Goal: Contribute content: Contribute content

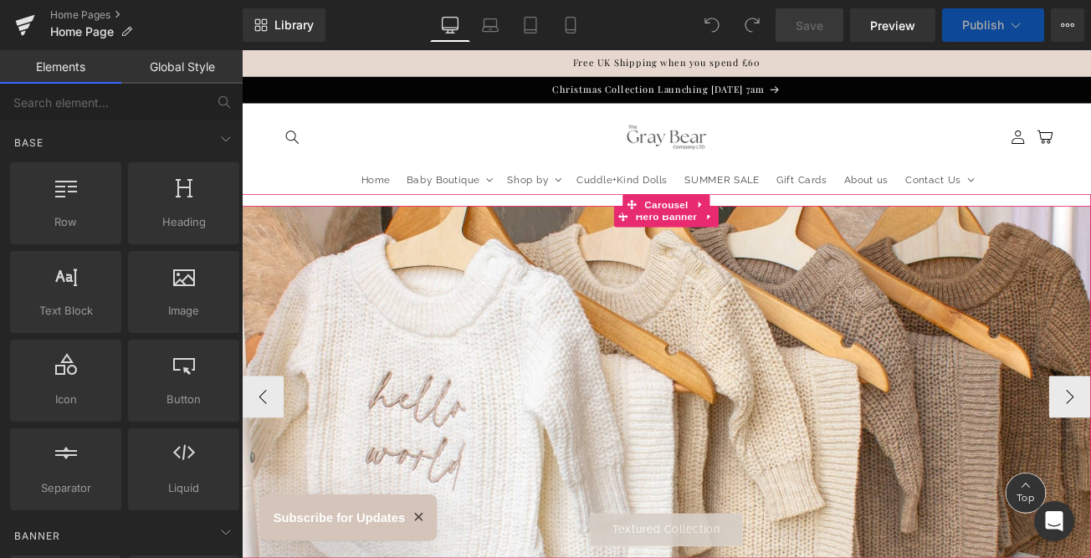
click at [824, 499] on div at bounding box center [748, 446] width 1012 height 420
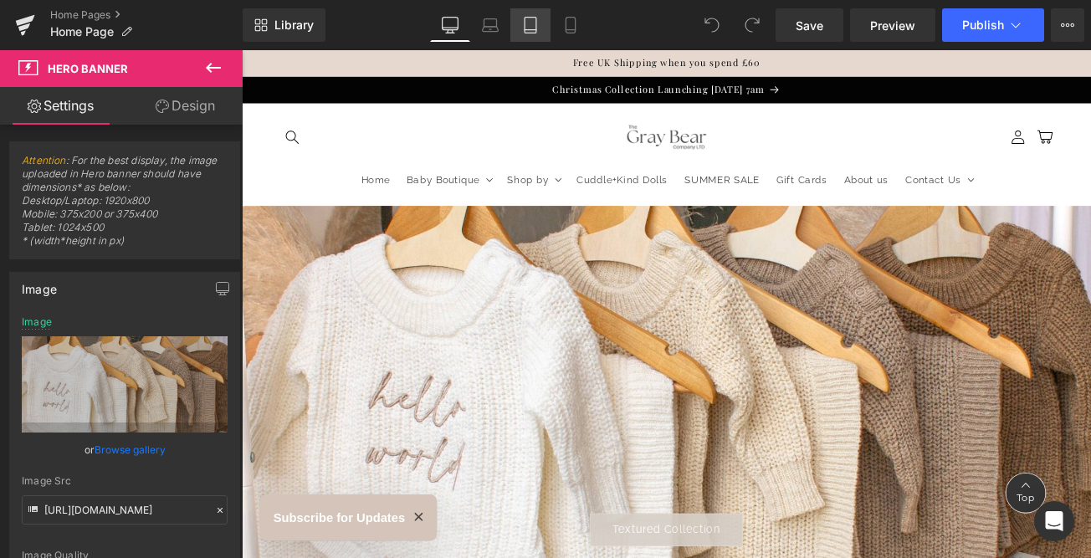
click at [525, 32] on icon at bounding box center [531, 26] width 12 height 16
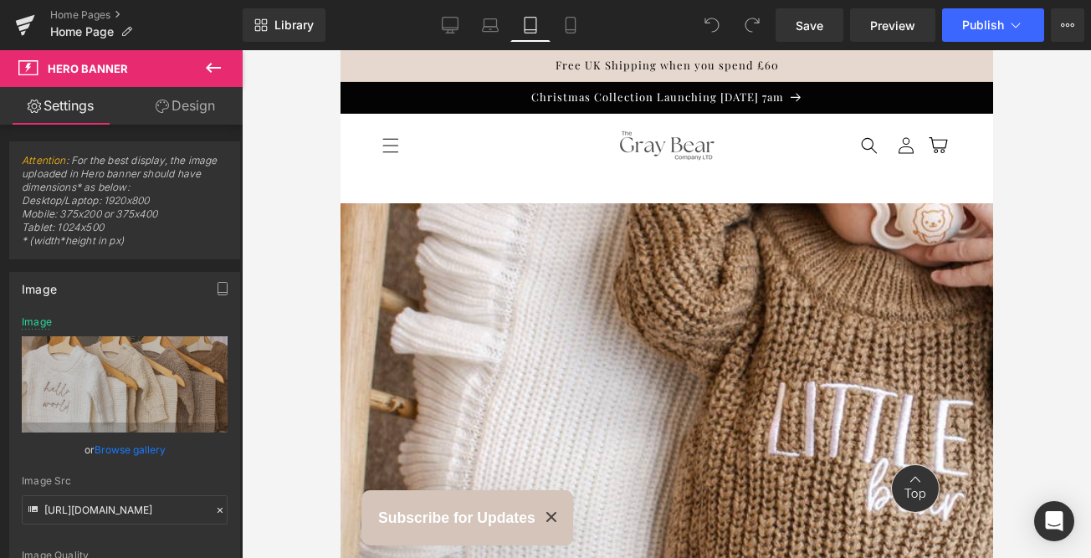
type input "[URL][DOMAIN_NAME]"
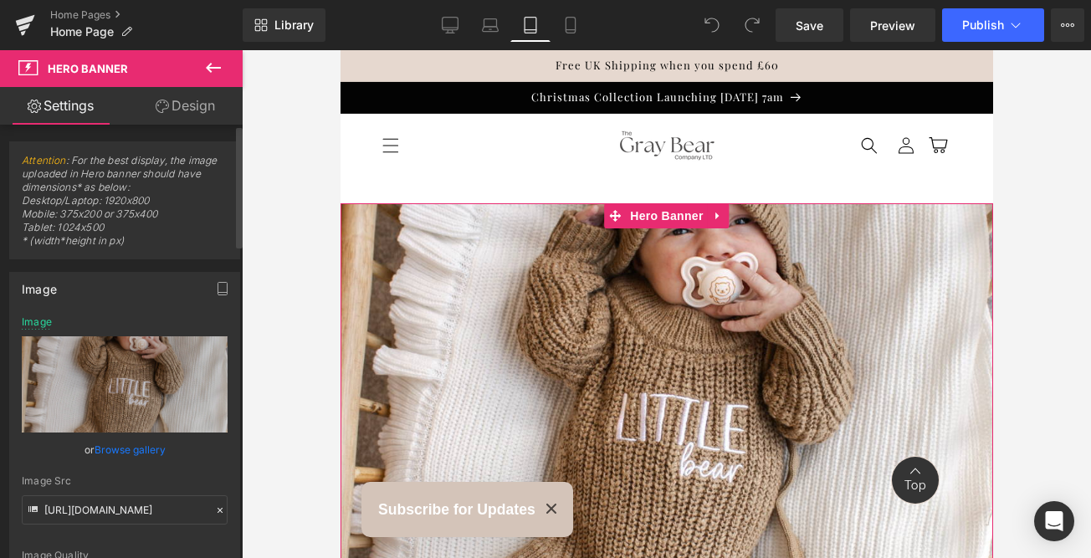
click at [130, 453] on link "Browse gallery" at bounding box center [130, 449] width 71 height 29
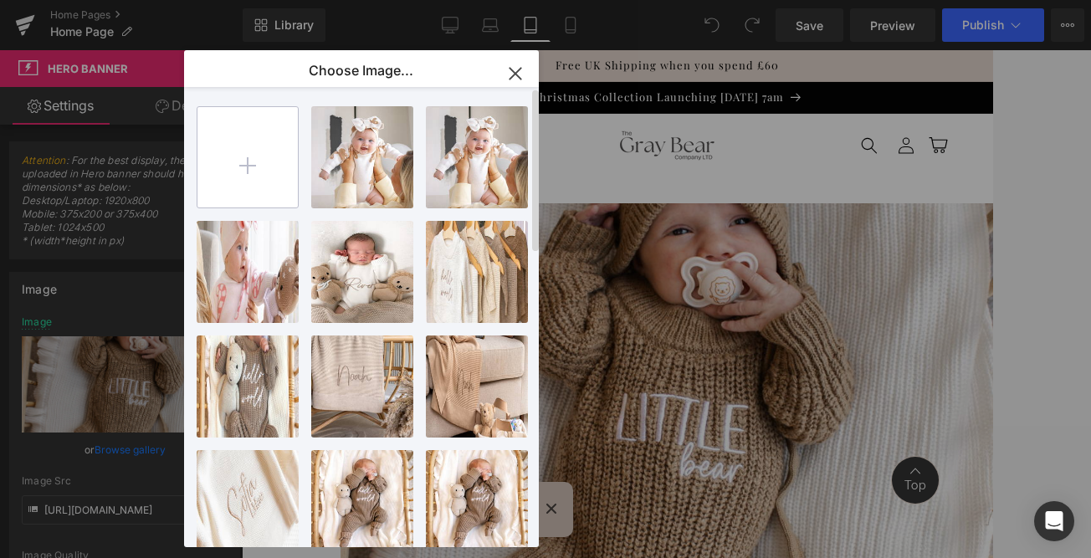
click at [255, 156] on input "file" at bounding box center [247, 157] width 100 height 100
type input "C:\fakepath\New Launch (28).jpg"
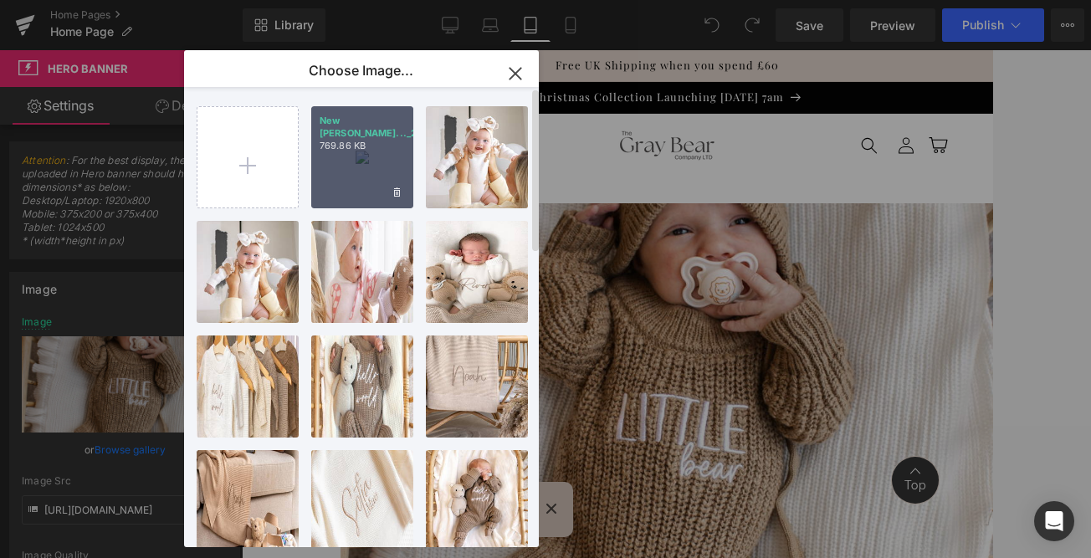
click at [362, 168] on div "New [PERSON_NAME]..._28_.jpg 769.86 KB" at bounding box center [362, 157] width 102 height 102
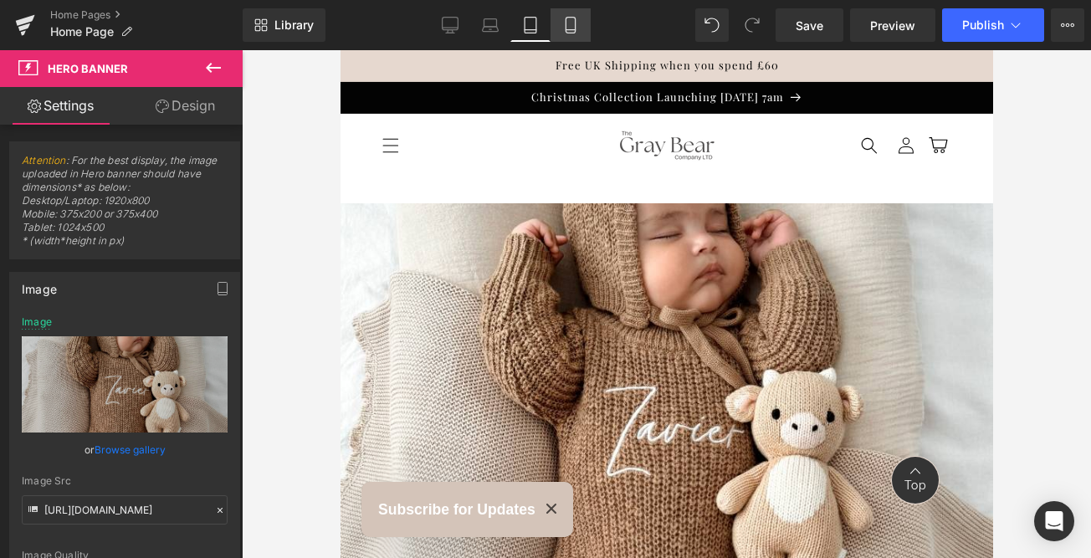
click at [577, 26] on icon at bounding box center [570, 25] width 17 height 17
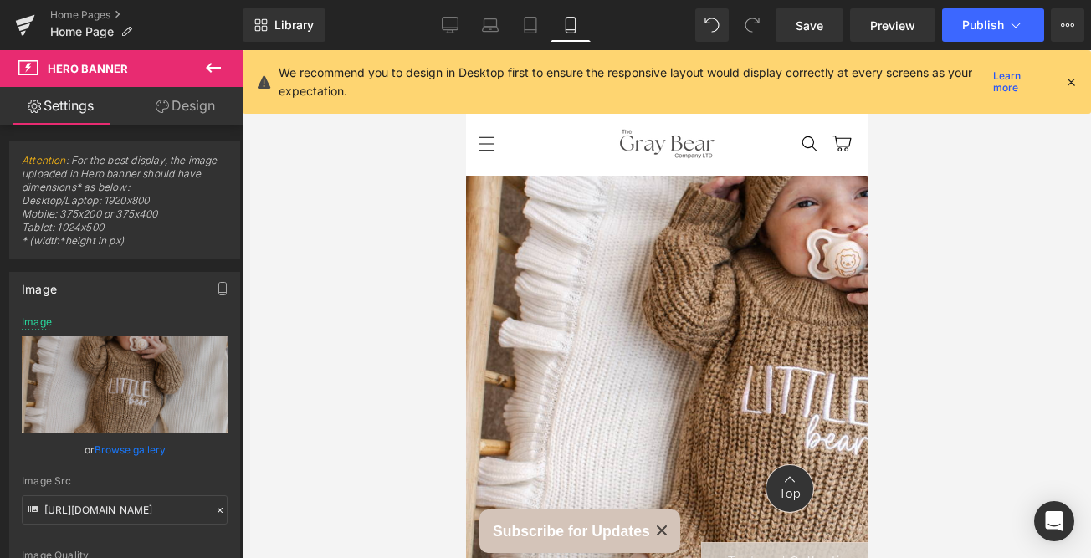
type input "[URL][DOMAIN_NAME]"
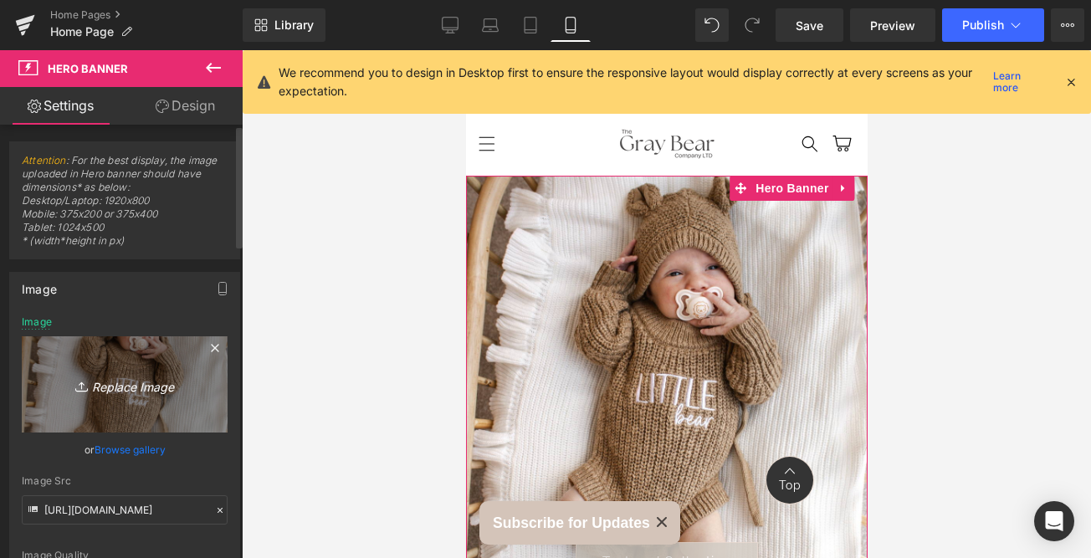
click at [155, 385] on icon "Replace Image" at bounding box center [125, 384] width 134 height 21
type input "C:\fakepath\New Launch (28).jpg"
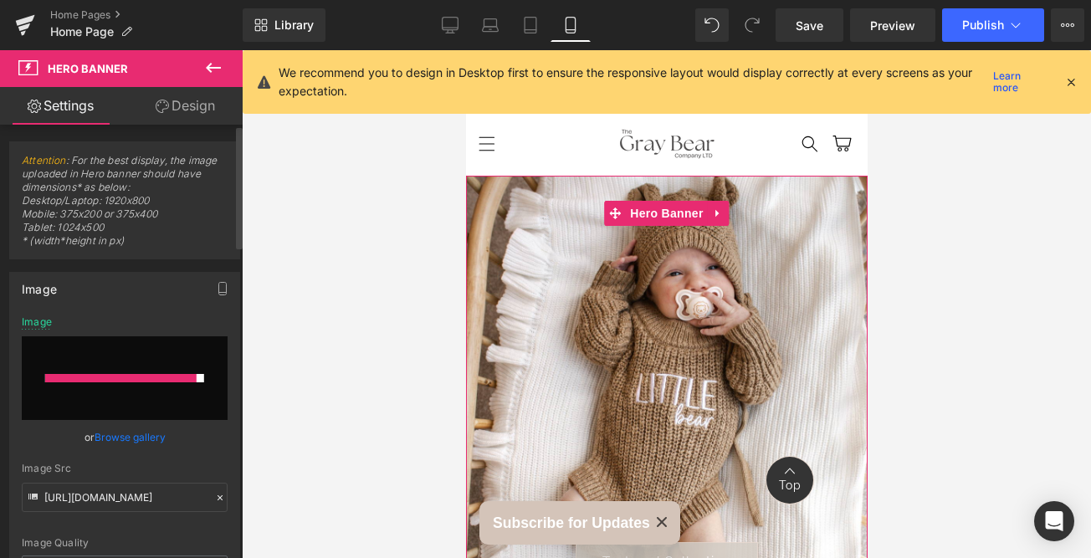
click at [145, 440] on link "Browse gallery" at bounding box center [130, 437] width 71 height 29
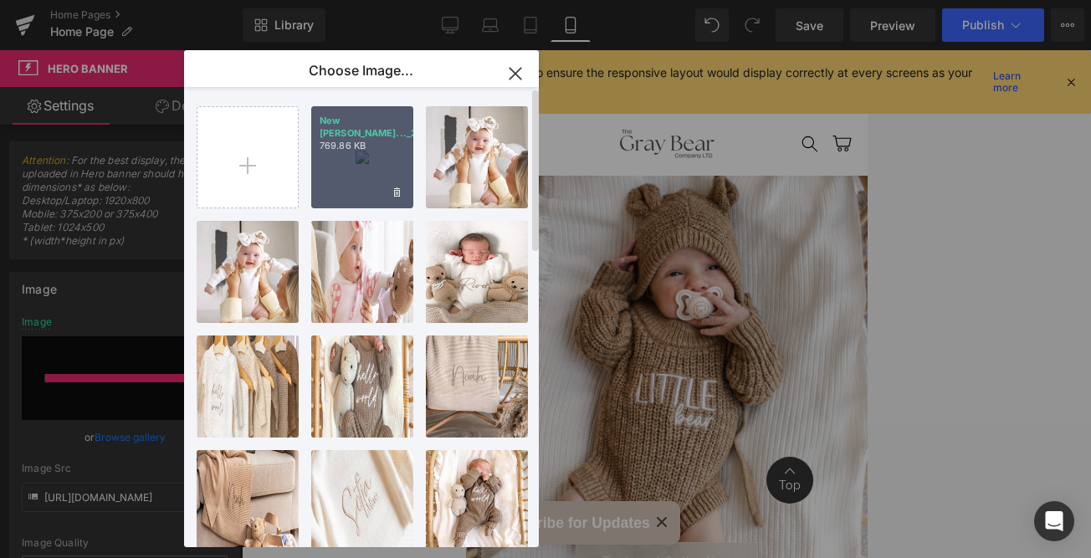
click at [332, 166] on div "New [PERSON_NAME]..._28_.jpg 769.86 KB" at bounding box center [362, 157] width 102 height 102
type input "[URL][DOMAIN_NAME]"
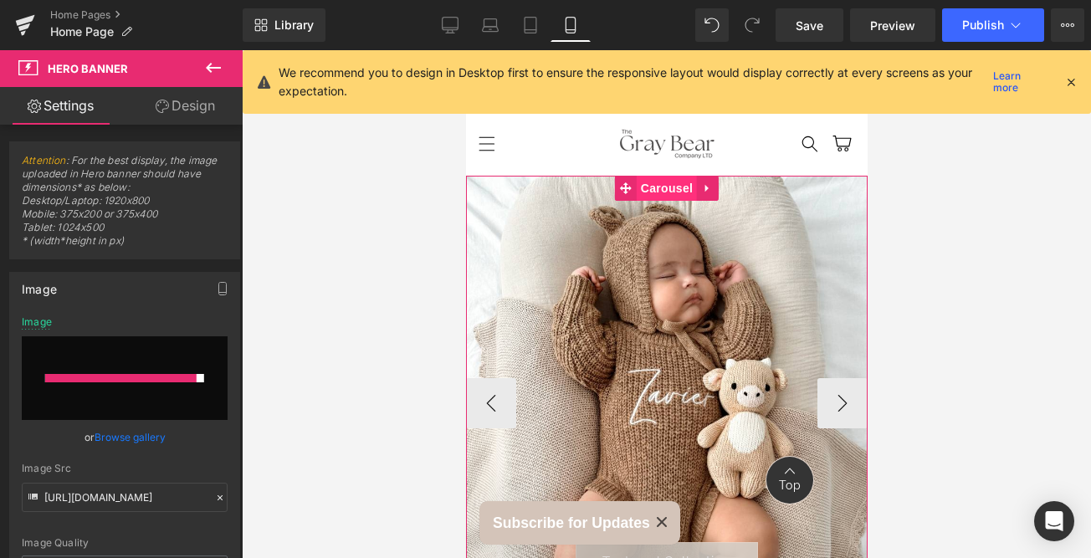
click at [655, 188] on span "Carousel" at bounding box center [666, 188] width 60 height 25
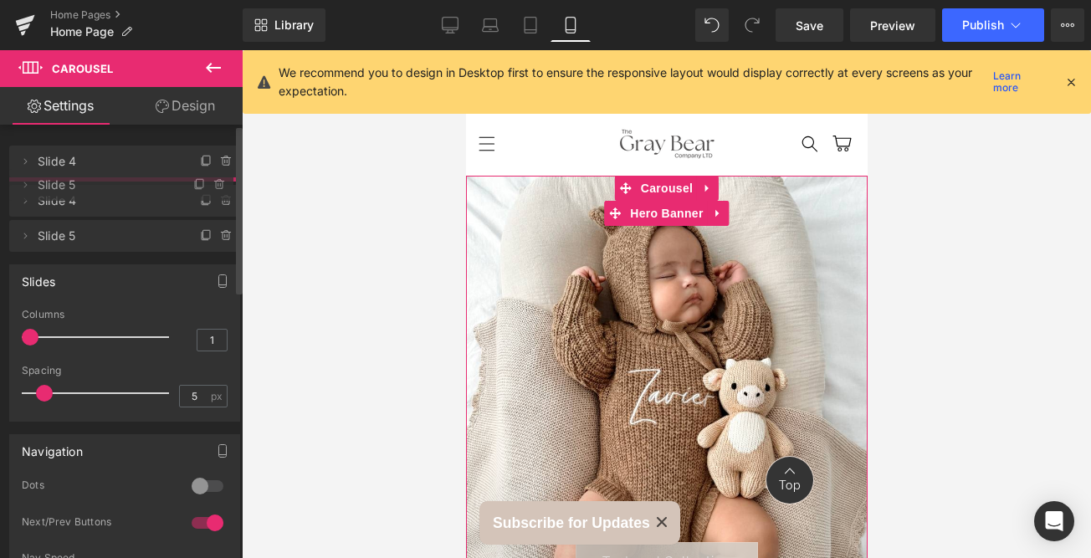
drag, startPoint x: 90, startPoint y: 269, endPoint x: 96, endPoint y: 187, distance: 82.3
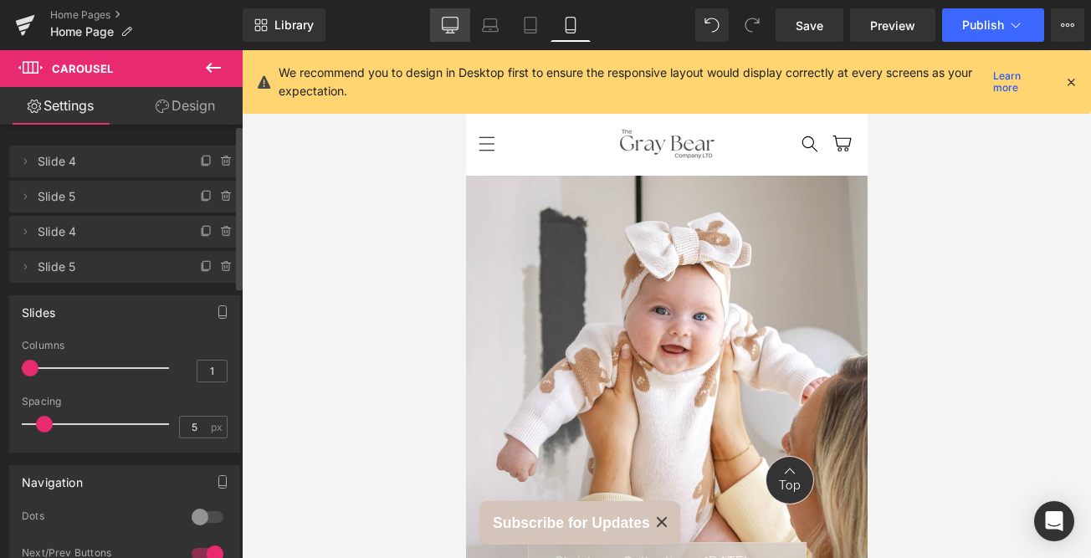
click at [451, 28] on icon at bounding box center [450, 25] width 17 height 17
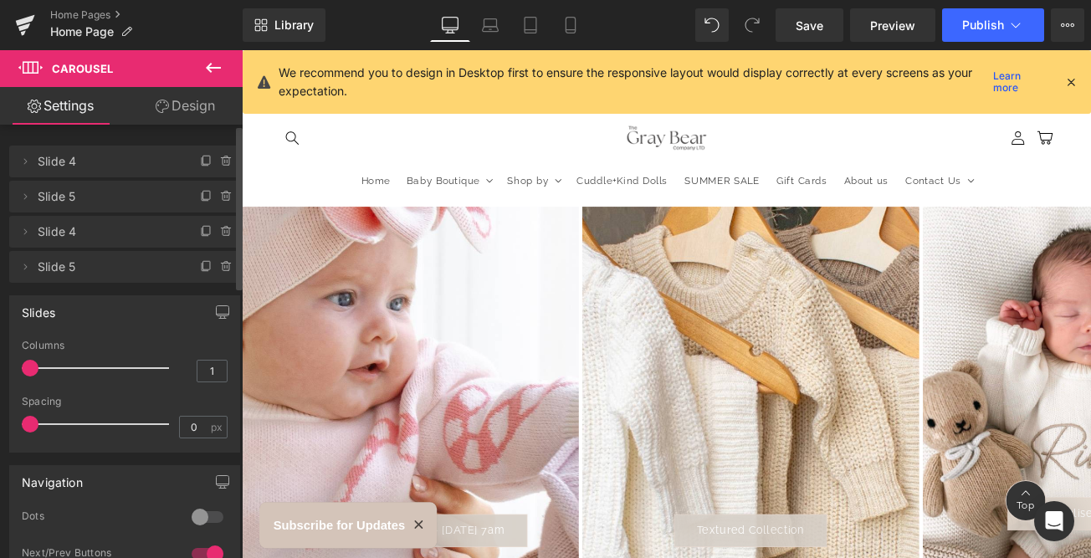
scroll to position [46, 0]
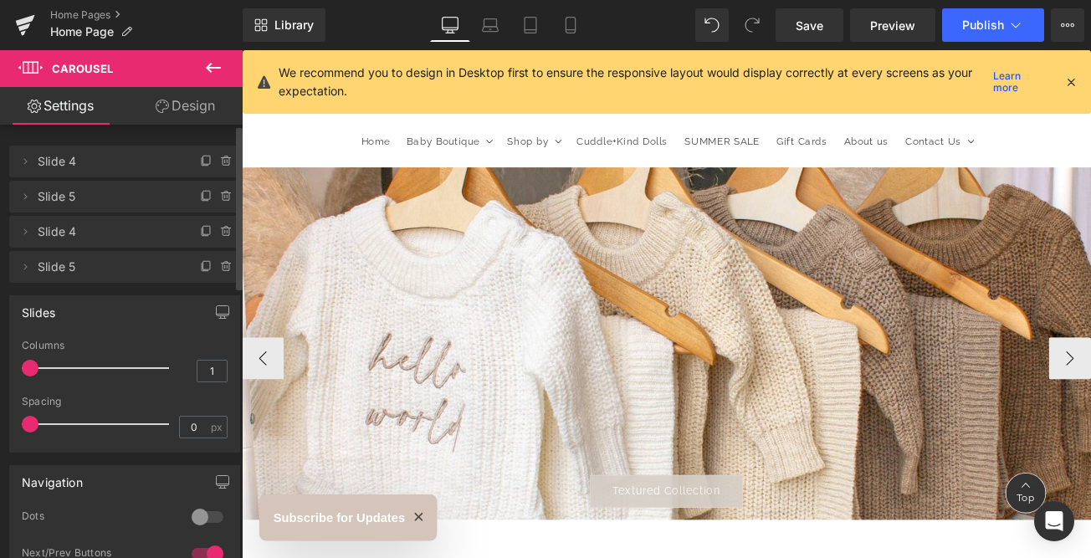
click at [646, 467] on div at bounding box center [748, 400] width 1012 height 420
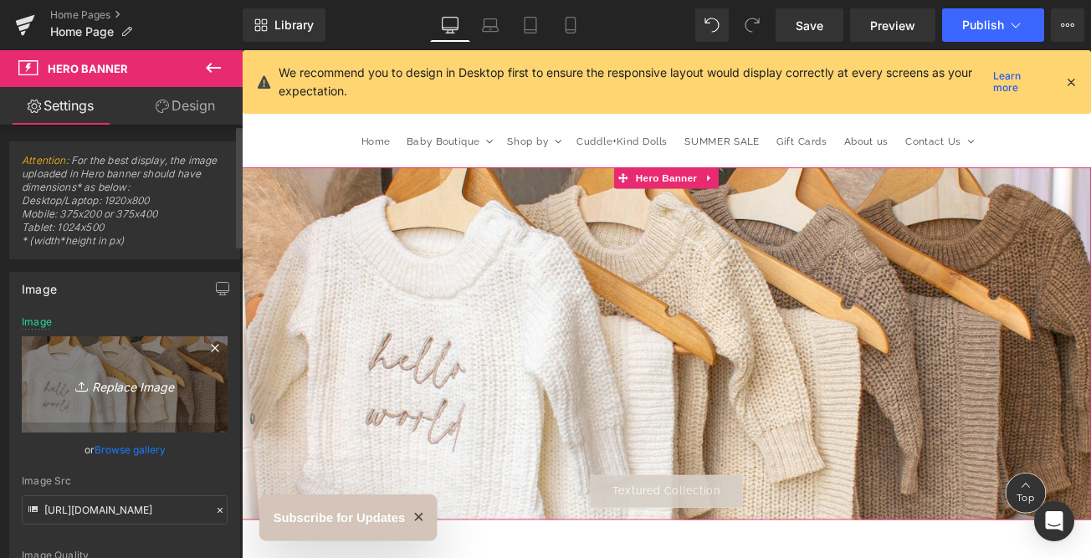
click at [149, 384] on icon "Replace Image" at bounding box center [125, 384] width 134 height 21
type input "C:\fakepath\White and Brown Coffee Quote Instagram Reel (1920 x 800 px) (21).jpg"
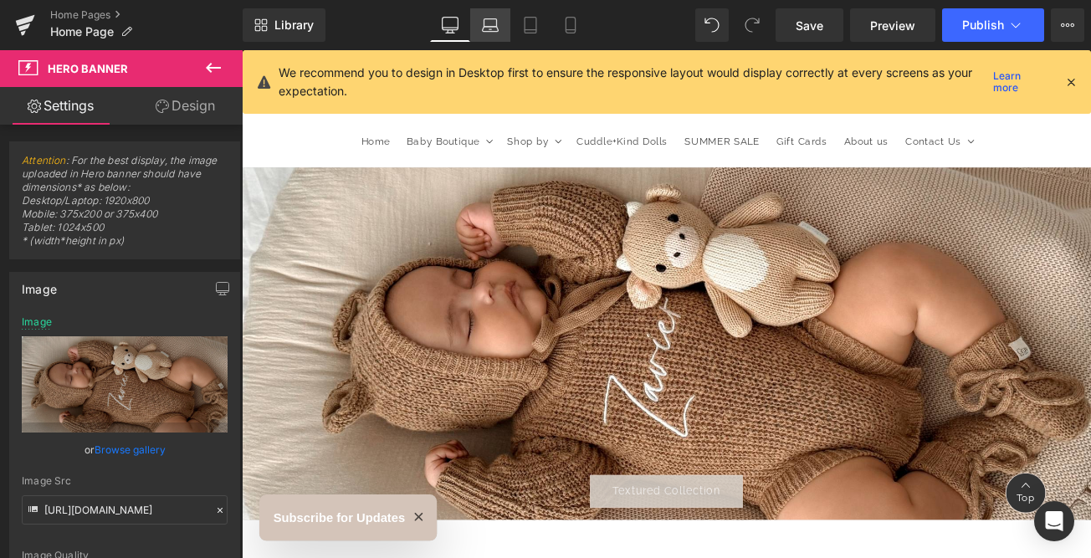
click at [493, 27] on icon at bounding box center [491, 29] width 16 height 5
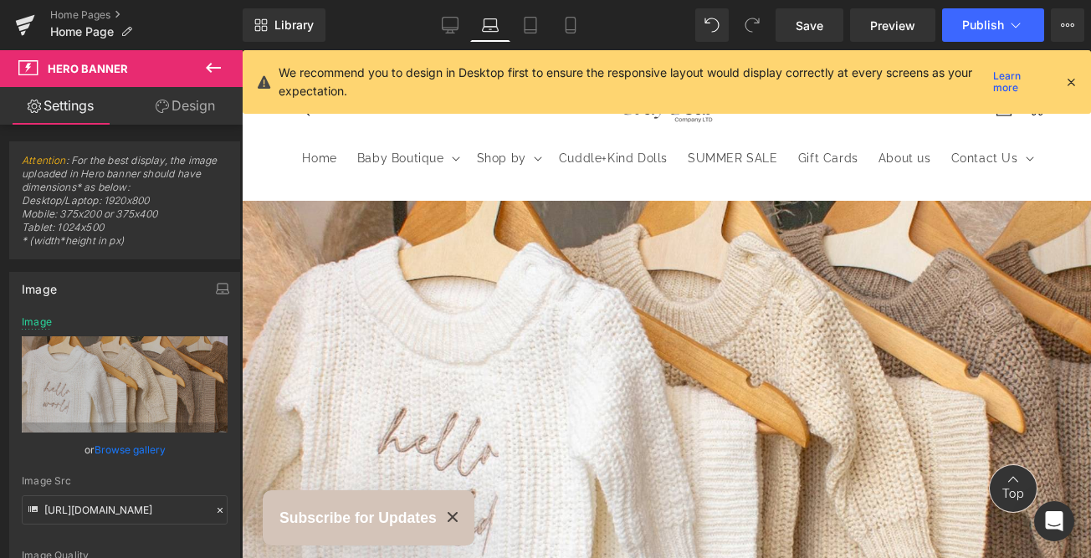
type input "[URL][DOMAIN_NAME]"
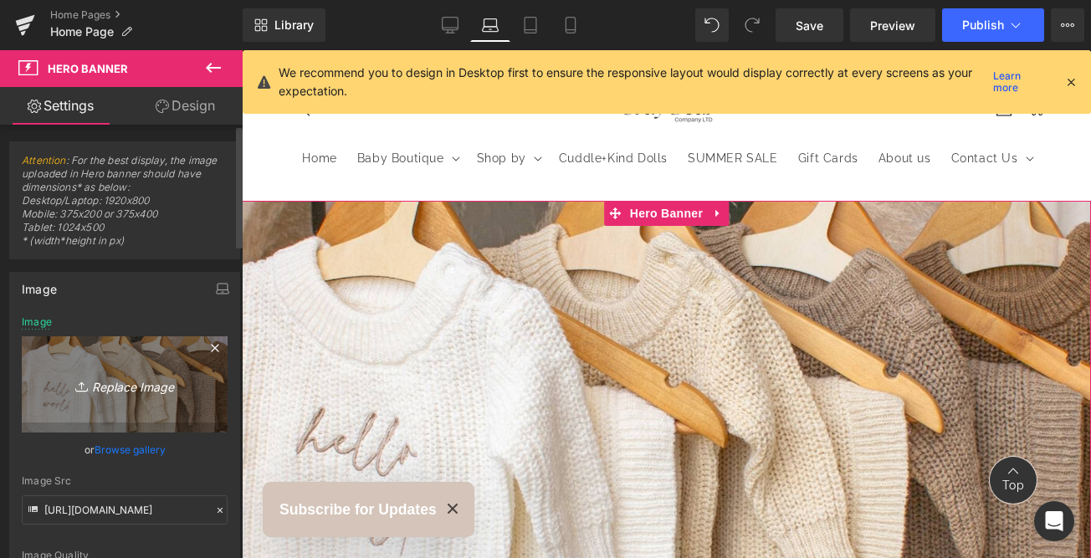
click at [130, 390] on icon "Replace Image" at bounding box center [125, 384] width 134 height 21
type input "C:\fakepath\White and Brown Coffee Quote Instagram Reel (1920 x 800 px) (21).jpg"
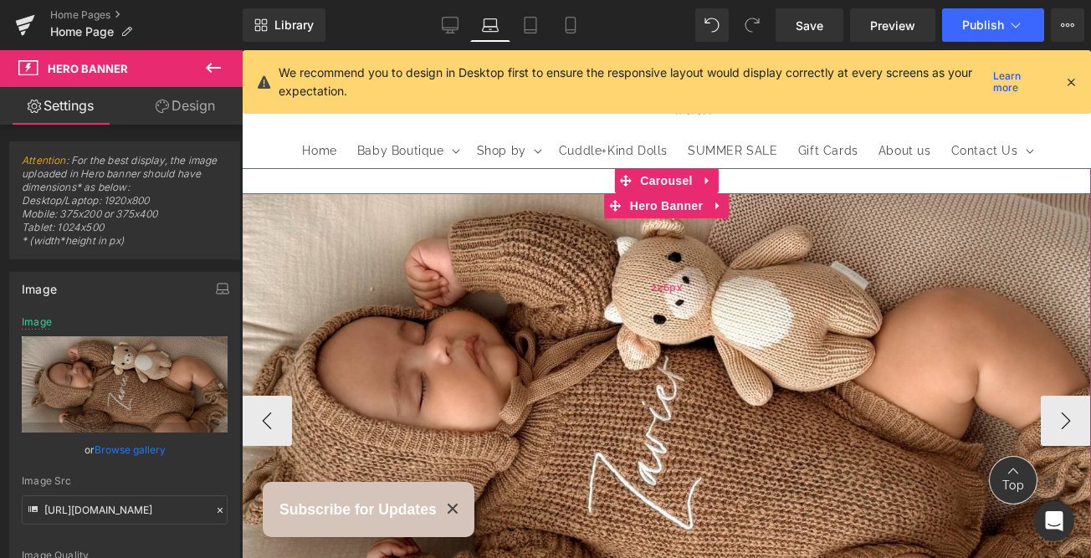
scroll to position [53, 0]
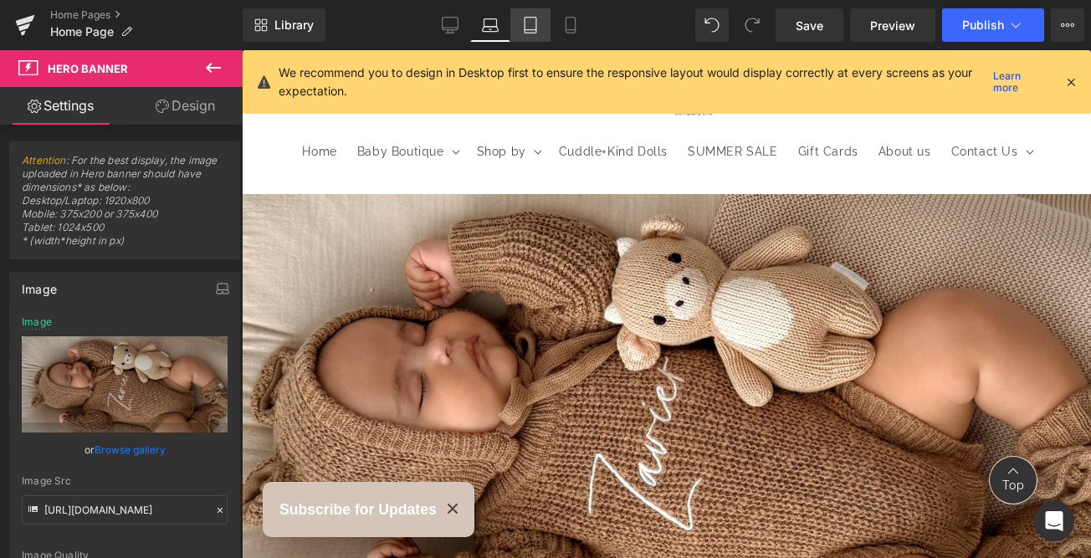
click at [528, 36] on link "Tablet" at bounding box center [530, 24] width 40 height 33
type input "[URL][DOMAIN_NAME]"
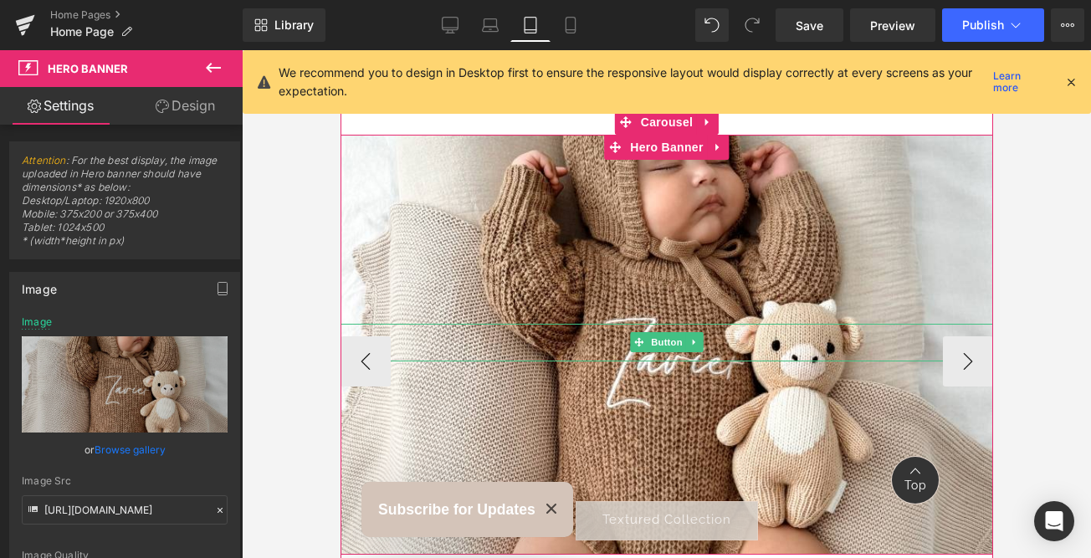
scroll to position [0, 0]
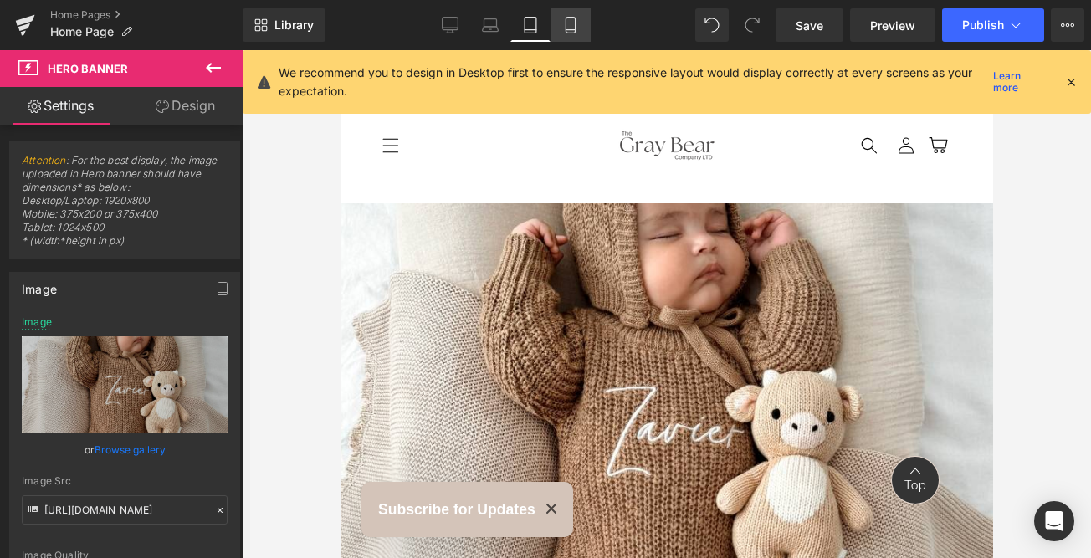
click at [563, 35] on link "Mobile" at bounding box center [571, 24] width 40 height 33
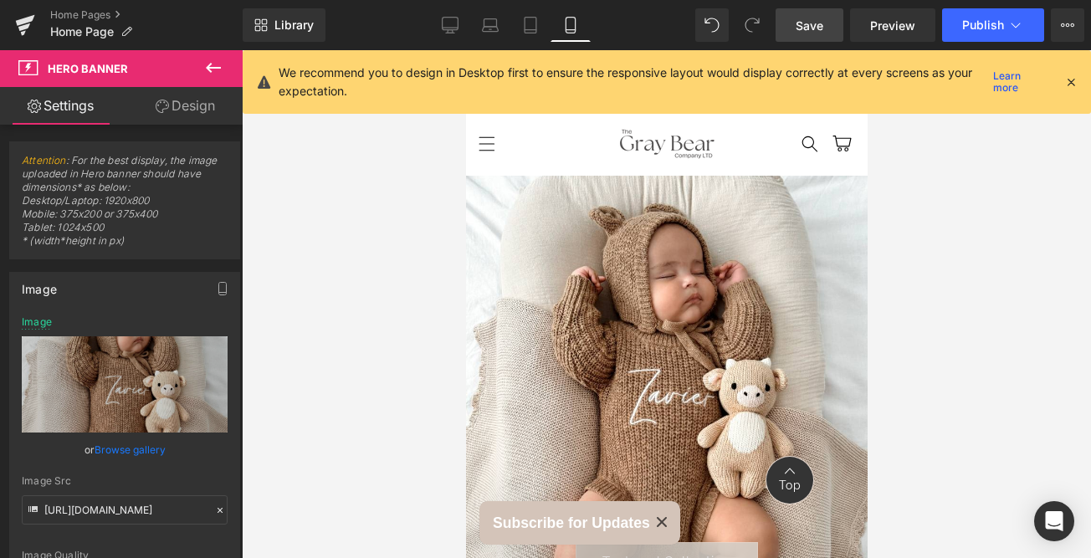
click at [807, 25] on span "Save" at bounding box center [810, 26] width 28 height 18
click at [808, 11] on link "Save" at bounding box center [810, 24] width 68 height 33
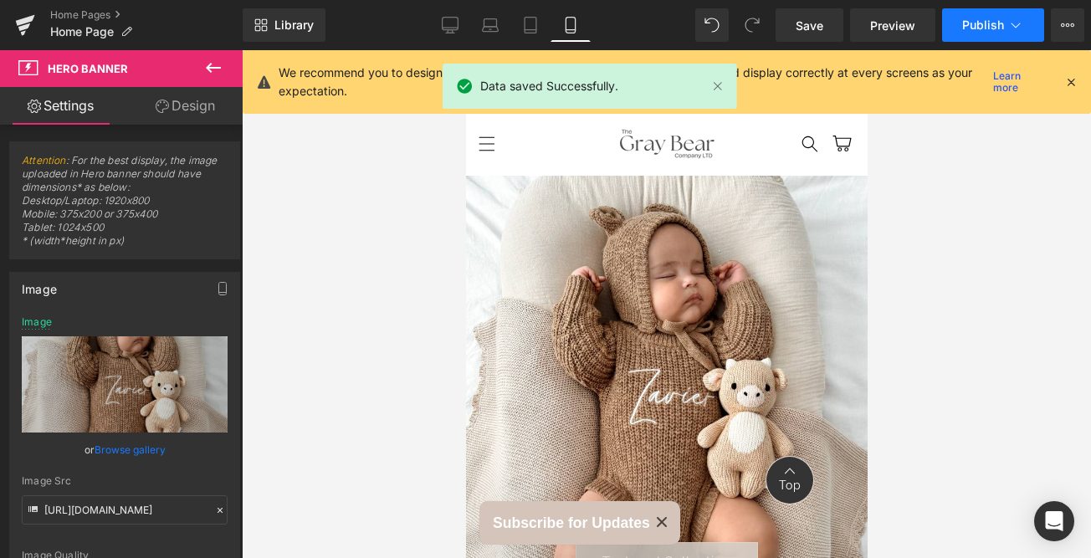
click at [980, 16] on button "Publish" at bounding box center [993, 24] width 102 height 33
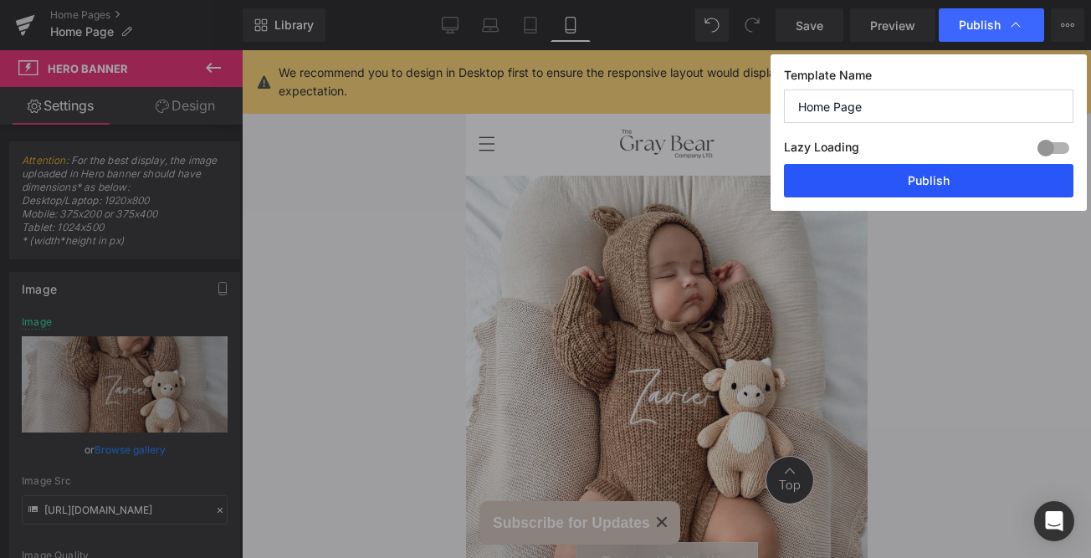
click at [939, 179] on button "Publish" at bounding box center [929, 180] width 290 height 33
